Goal: Navigation & Orientation: Find specific page/section

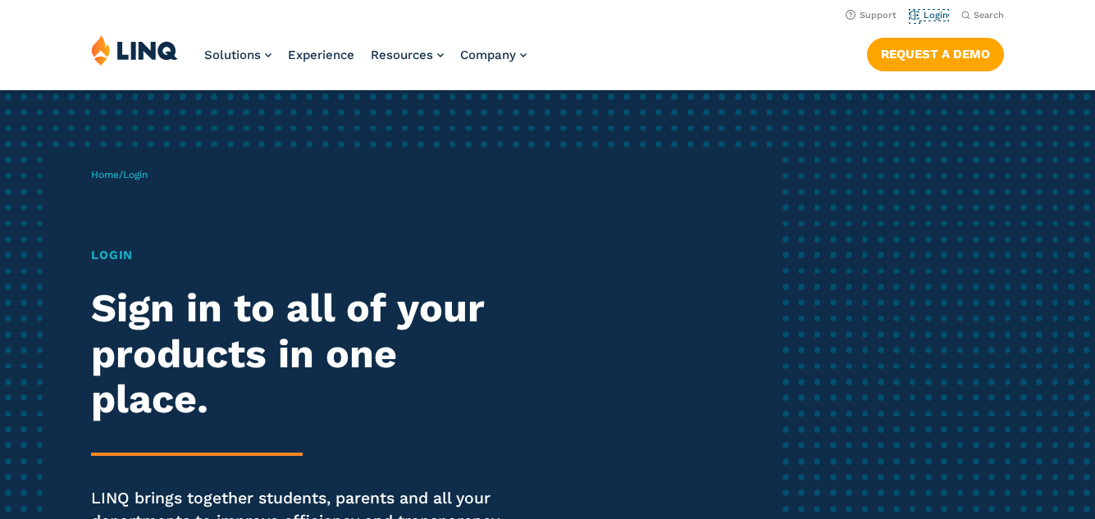
click at [915, 19] on link "Login" at bounding box center [929, 15] width 39 height 11
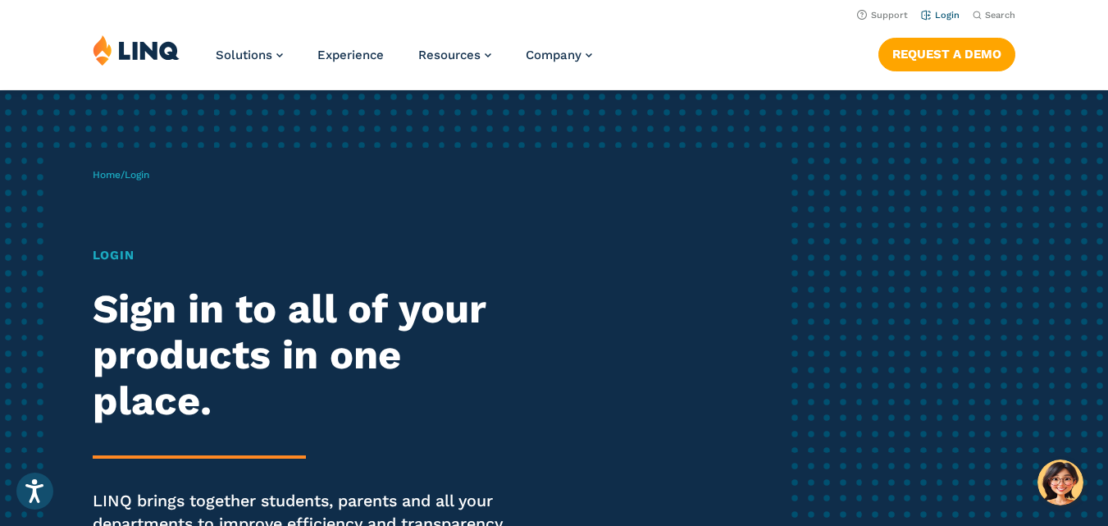
click at [945, 16] on link "Login" at bounding box center [940, 15] width 39 height 11
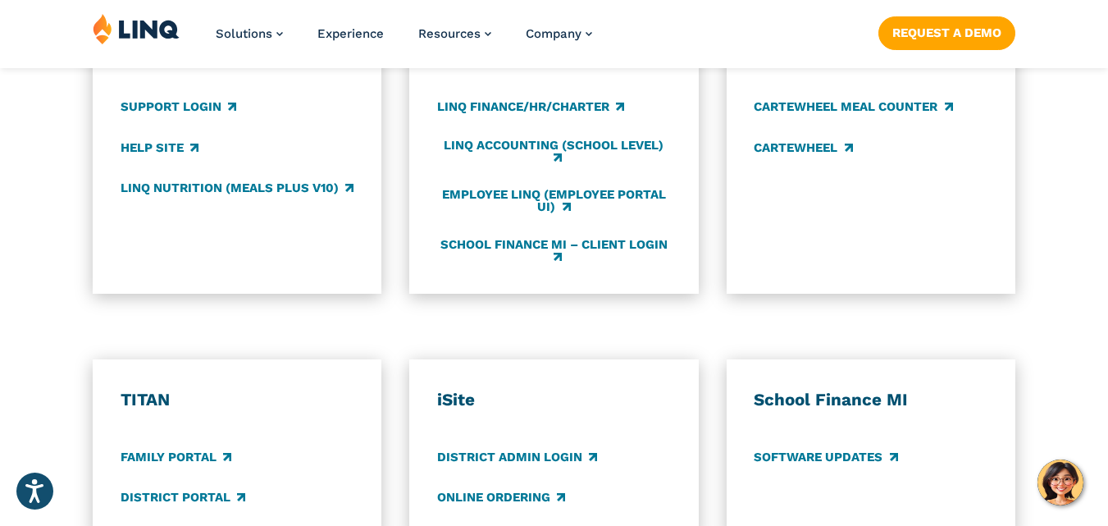
scroll to position [1017, 0]
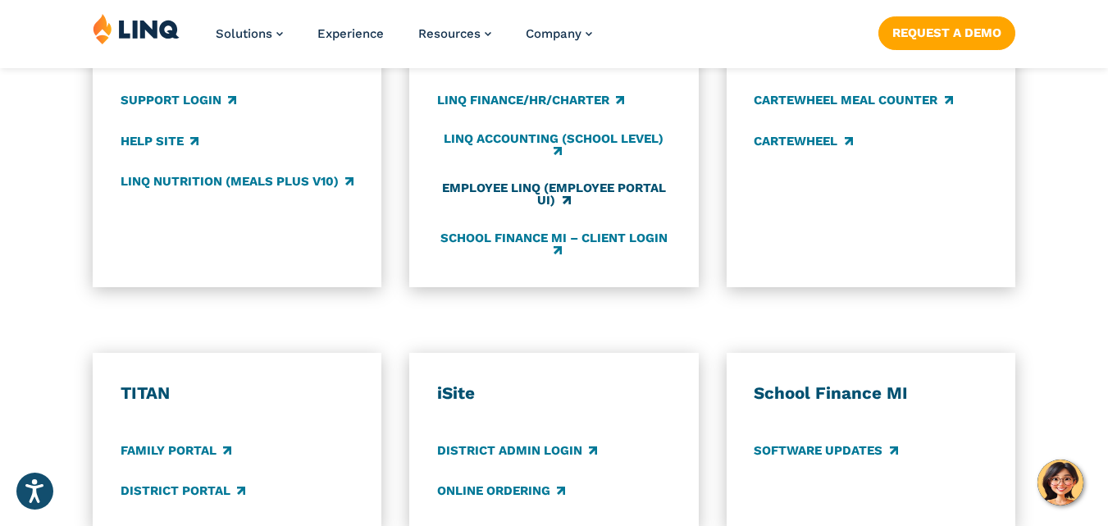
click at [582, 193] on link "Employee LINQ (Employee Portal UI)" at bounding box center [554, 194] width 234 height 27
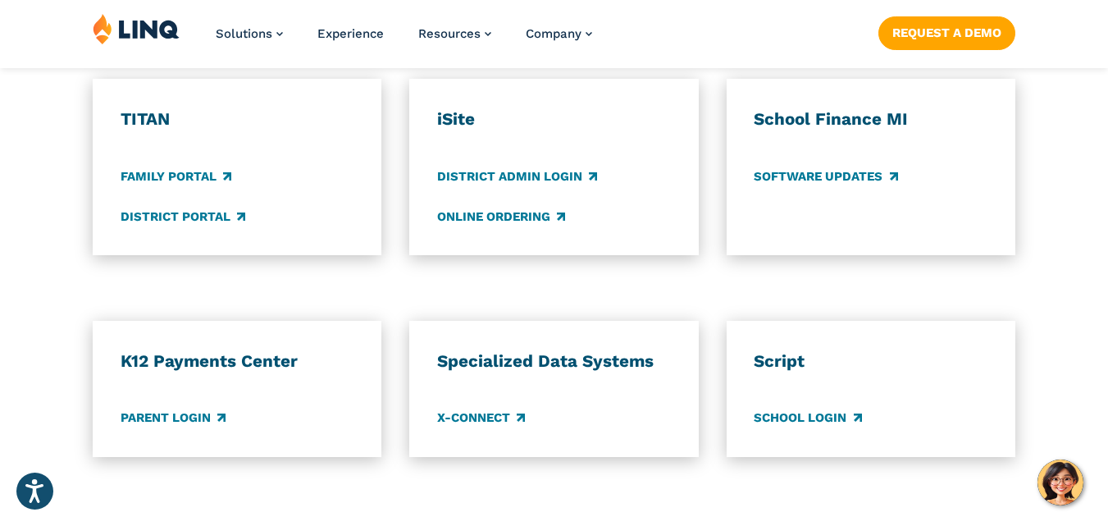
scroll to position [1286, 0]
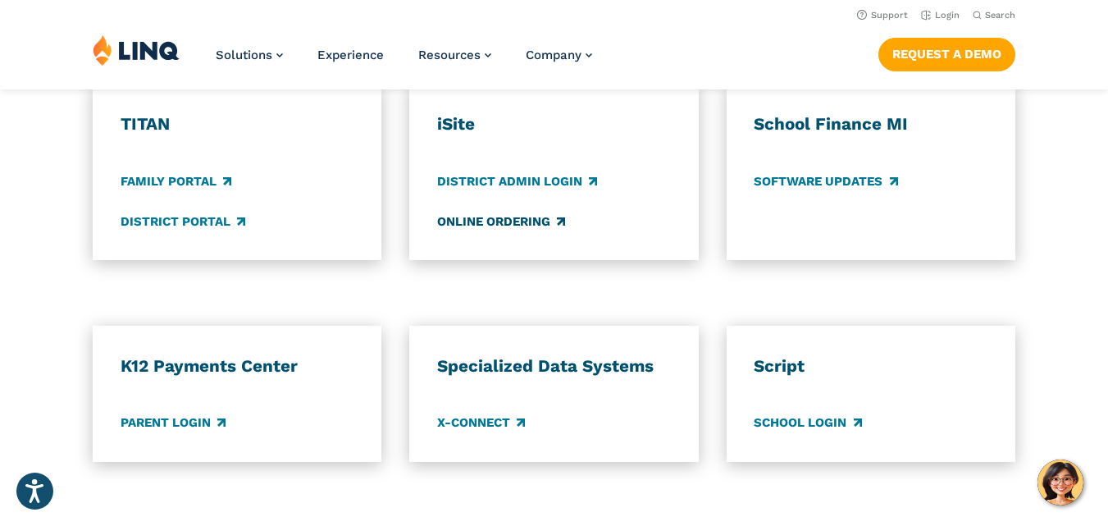
click at [527, 231] on link "Online Ordering" at bounding box center [501, 221] width 128 height 18
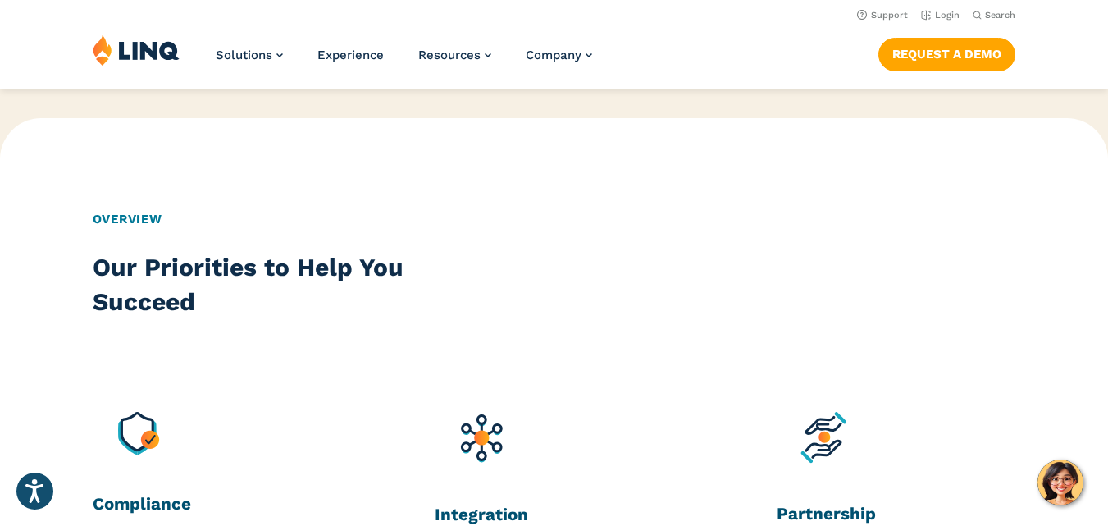
scroll to position [1185, 0]
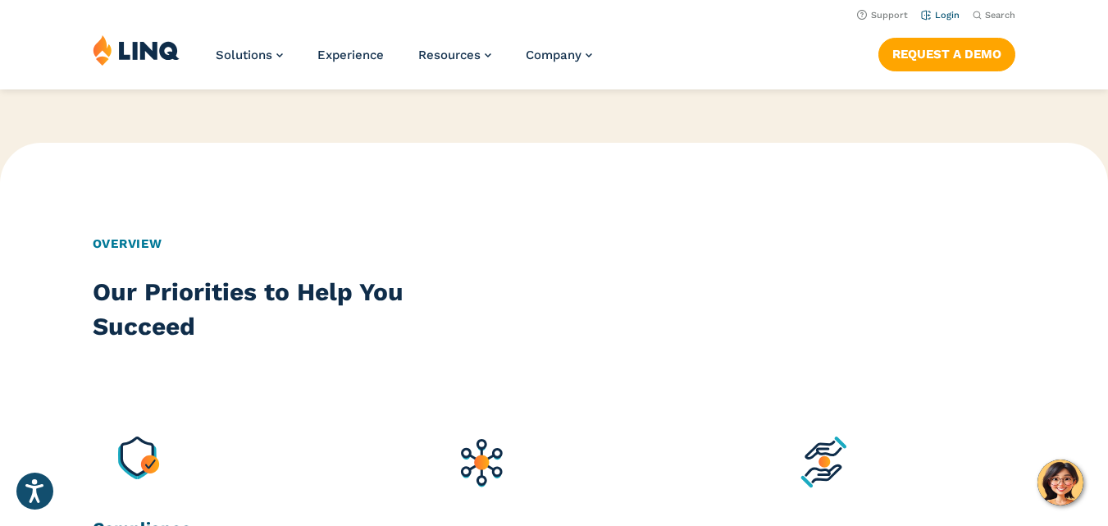
click at [941, 18] on link "Login" at bounding box center [940, 15] width 39 height 11
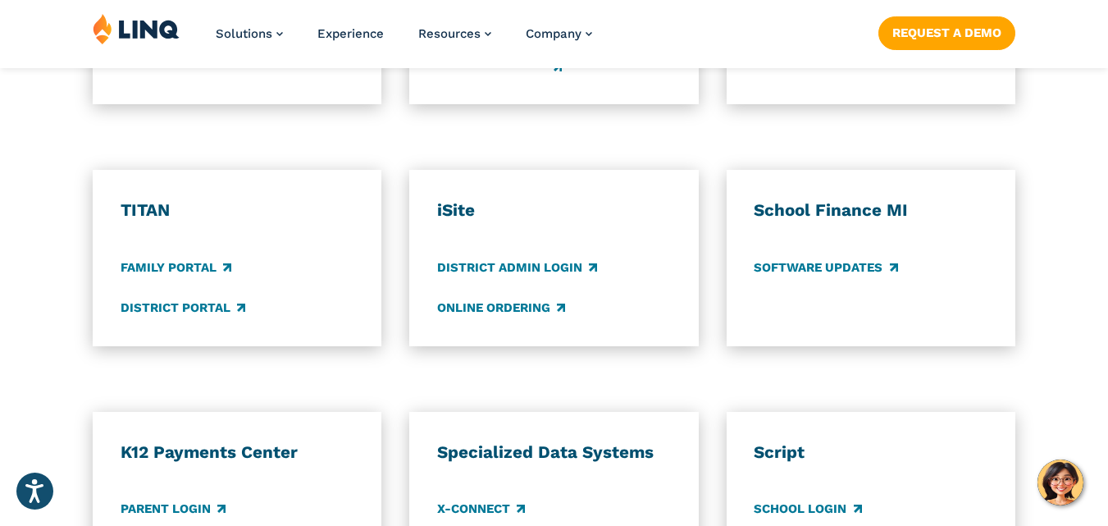
scroll to position [1227, 0]
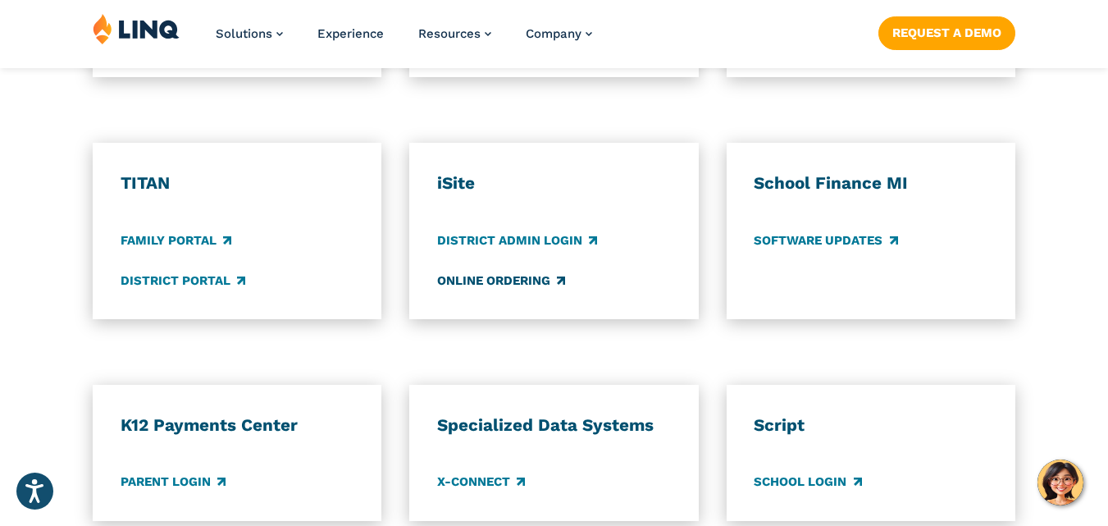
click at [498, 284] on link "Online Ordering" at bounding box center [501, 281] width 128 height 18
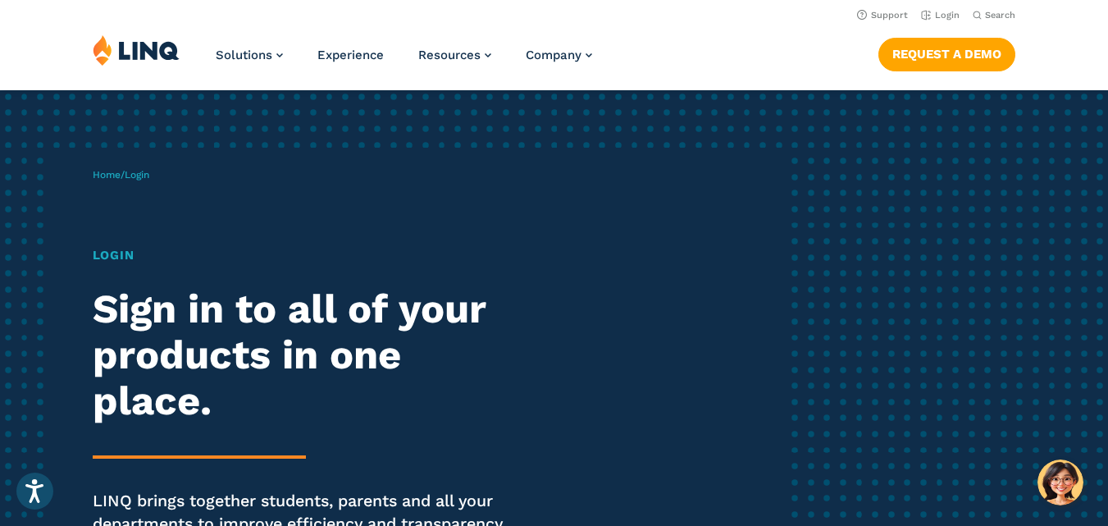
click at [126, 180] on span "Home / Login" at bounding box center [121, 174] width 57 height 11
drag, startPoint x: 126, startPoint y: 180, endPoint x: 375, endPoint y: 67, distance: 272.8
click at [943, 13] on link "Login" at bounding box center [940, 15] width 39 height 11
click at [951, 17] on link "Login" at bounding box center [940, 15] width 39 height 11
